Goal: Information Seeking & Learning: Obtain resource

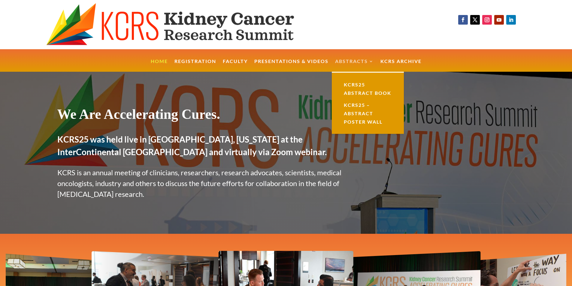
click at [337, 63] on link "Abstracts" at bounding box center [354, 65] width 39 height 13
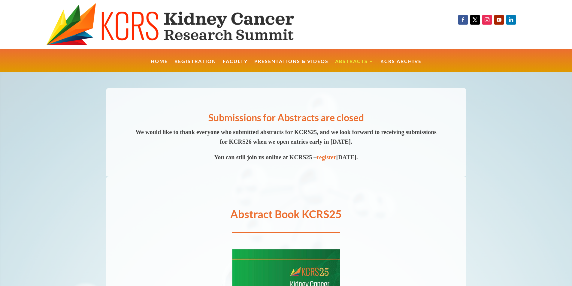
click at [347, 88] on div "Submissions for Abstracts are closed We would like to thank everyone who submit…" at bounding box center [286, 132] width 360 height 89
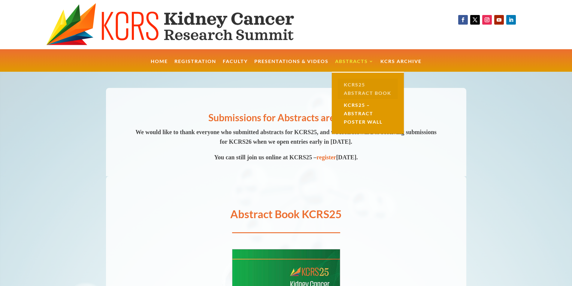
click at [350, 85] on link "KCRS25 Abstract Book" at bounding box center [368, 89] width 60 height 20
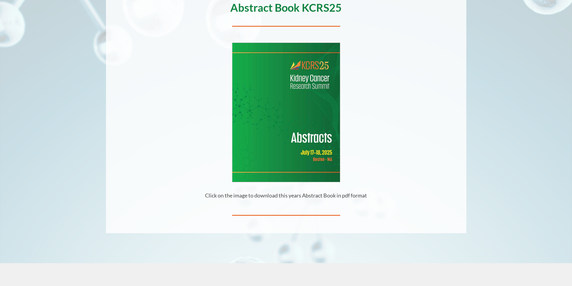
scroll to position [120, 0]
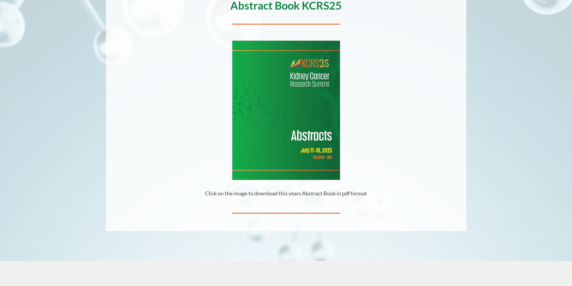
click at [307, 142] on img at bounding box center [285, 110] width 107 height 139
